Goal: Contribute content: Contribute content

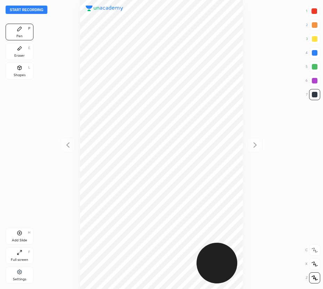
scroll to position [289, 211]
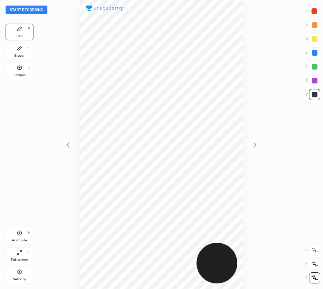
scroll to position [289, 211]
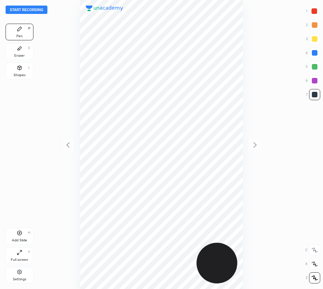
scroll to position [289, 211]
click at [40, 11] on button "Start recording" at bounding box center [27, 10] width 42 height 8
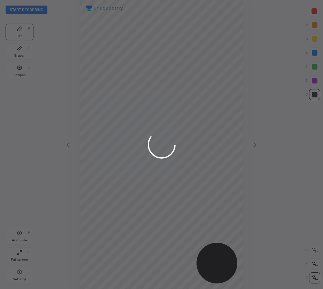
click at [40, 10] on div at bounding box center [161, 144] width 323 height 289
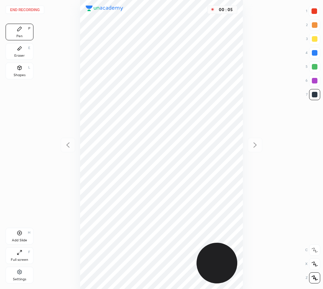
click at [312, 276] on icon at bounding box center [314, 278] width 6 height 5
click at [316, 56] on div at bounding box center [314, 52] width 11 height 11
drag, startPoint x: 317, startPoint y: 82, endPoint x: 302, endPoint y: 92, distance: 18.3
click at [317, 82] on div at bounding box center [315, 81] width 6 height 6
click at [21, 236] on icon at bounding box center [20, 234] width 6 height 6
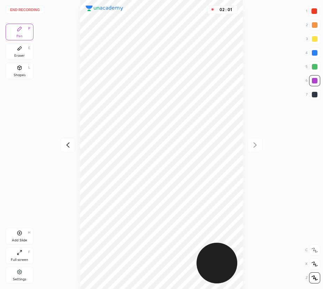
click at [65, 142] on icon at bounding box center [68, 145] width 8 height 8
click at [255, 149] on div at bounding box center [255, 145] width 15 height 15
drag, startPoint x: 31, startPoint y: 49, endPoint x: 80, endPoint y: 51, distance: 48.8
click at [31, 50] on div "Eraser E" at bounding box center [20, 51] width 28 height 17
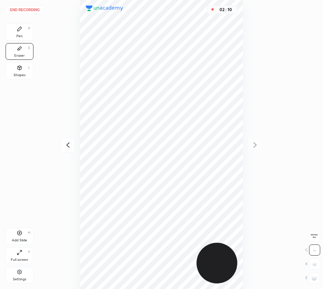
drag, startPoint x: 24, startPoint y: 30, endPoint x: 51, endPoint y: 37, distance: 27.7
click at [27, 31] on div "Pen P" at bounding box center [20, 32] width 28 height 17
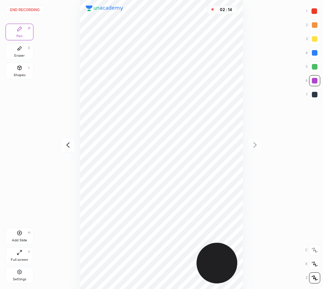
drag, startPoint x: 27, startPoint y: 50, endPoint x: 77, endPoint y: 47, distance: 49.9
click at [28, 51] on div "Eraser E" at bounding box center [20, 51] width 28 height 17
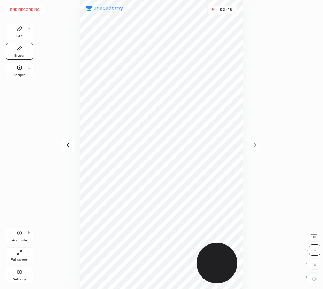
drag, startPoint x: 22, startPoint y: 28, endPoint x: 73, endPoint y: 34, distance: 51.2
click at [27, 29] on div "Pen P" at bounding box center [20, 32] width 28 height 17
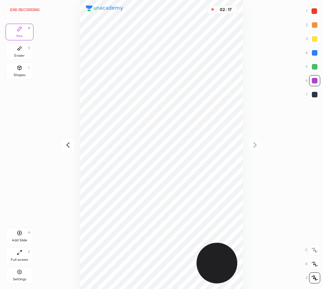
click at [68, 145] on icon at bounding box center [68, 145] width 8 height 8
click at [254, 147] on icon at bounding box center [255, 145] width 8 height 8
click at [18, 236] on div "Add Slide H" at bounding box center [20, 236] width 28 height 17
click at [65, 142] on icon at bounding box center [68, 145] width 8 height 8
click at [257, 147] on icon at bounding box center [255, 145] width 8 height 8
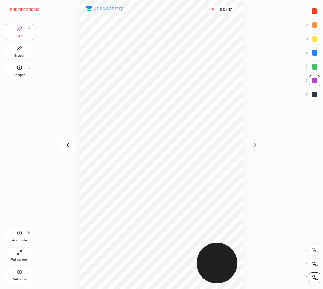
drag, startPoint x: 316, startPoint y: 52, endPoint x: 257, endPoint y: 67, distance: 60.7
click at [316, 52] on div at bounding box center [315, 53] width 6 height 6
click at [20, 233] on icon at bounding box center [20, 234] width 6 height 6
click at [65, 150] on div at bounding box center [68, 145] width 15 height 15
click at [254, 144] on icon at bounding box center [255, 145] width 8 height 8
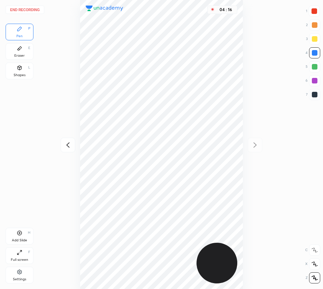
click at [68, 145] on icon at bounding box center [68, 145] width 8 height 8
click at [257, 145] on icon at bounding box center [255, 145] width 8 height 8
click at [68, 142] on icon at bounding box center [68, 145] width 8 height 8
click at [254, 144] on icon at bounding box center [255, 144] width 3 height 5
